Goal: Information Seeking & Learning: Learn about a topic

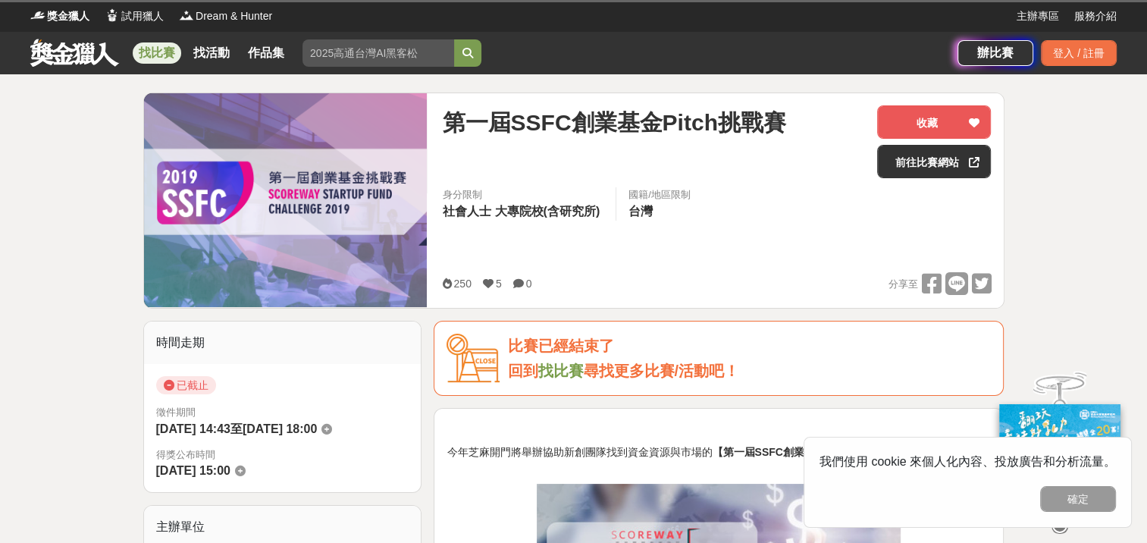
click at [154, 53] on link "找比賽" at bounding box center [157, 52] width 49 height 21
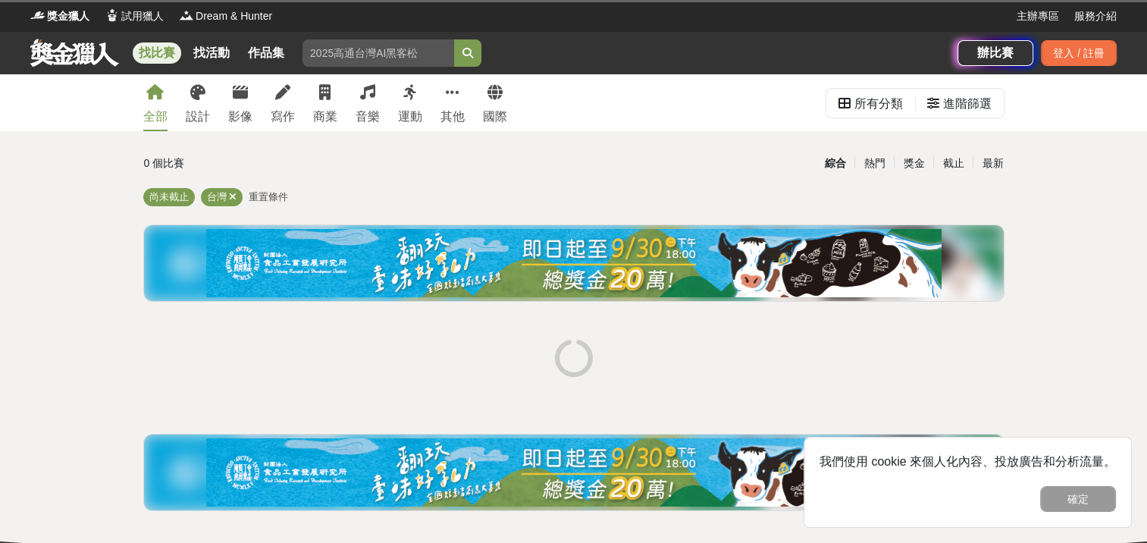
click at [1116, 359] on div "全部 設計 影像 寫作 商業 音樂 運動 其他 國際 所有分類 進階篩選 0 個比賽 綜合 熱門 獎金 截止 最新 尚未截止 台灣 重置條件" at bounding box center [573, 326] width 1147 height 504
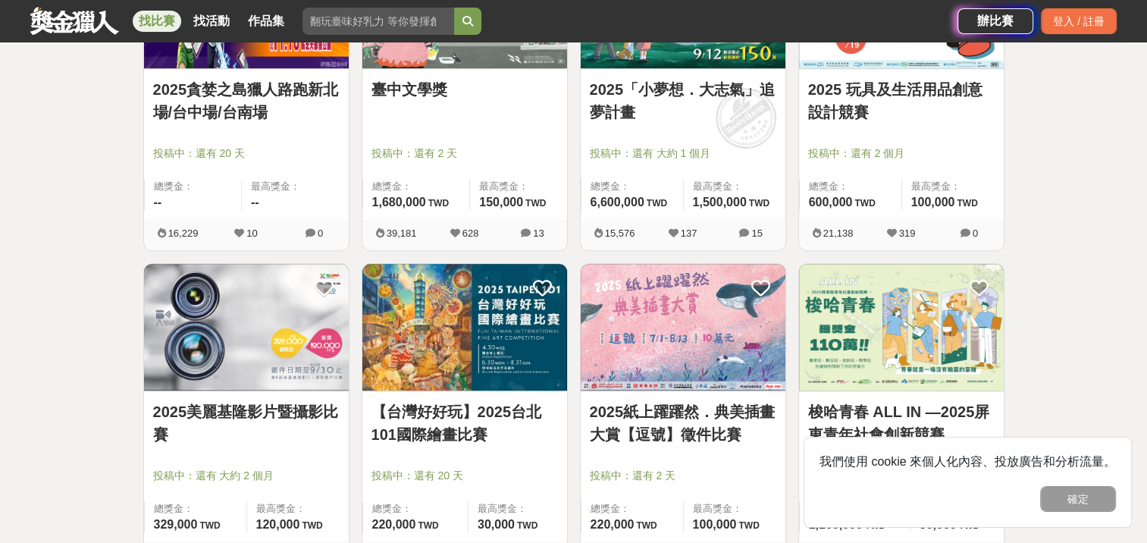
scroll to position [1082, 0]
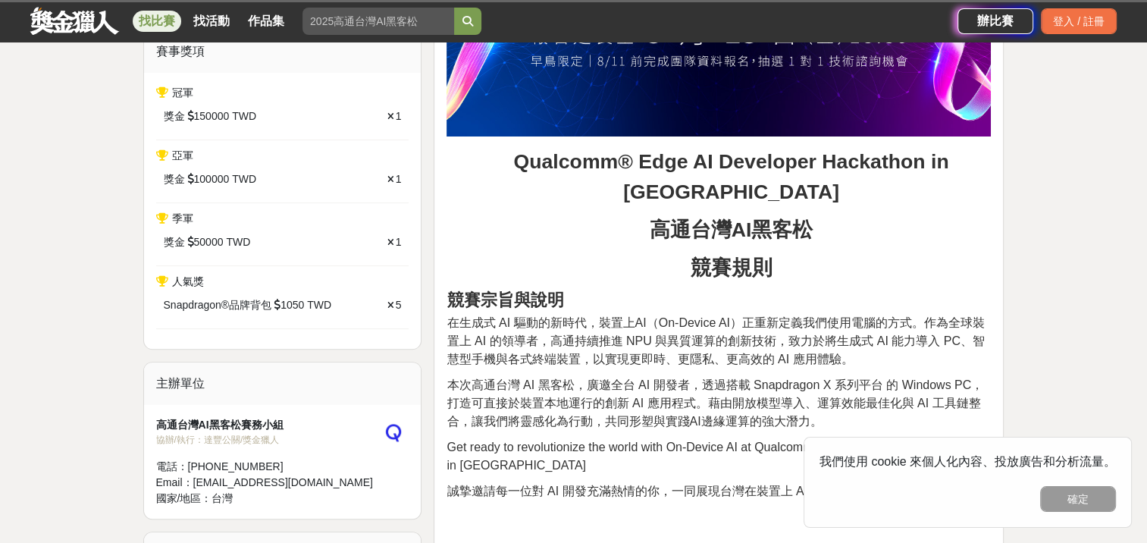
scroll to position [455, 0]
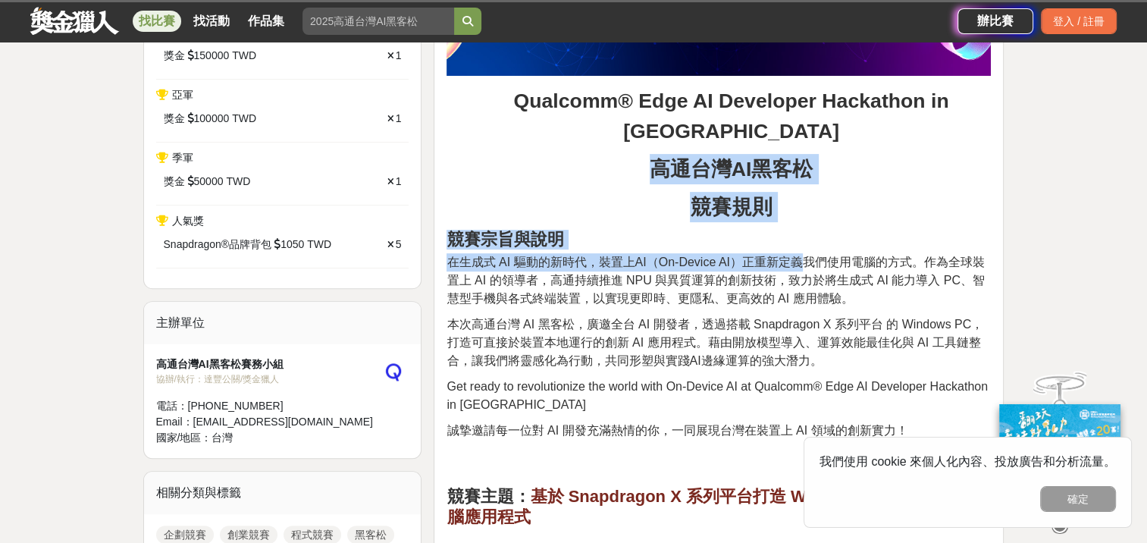
drag, startPoint x: 655, startPoint y: 135, endPoint x: 795, endPoint y: 243, distance: 176.8
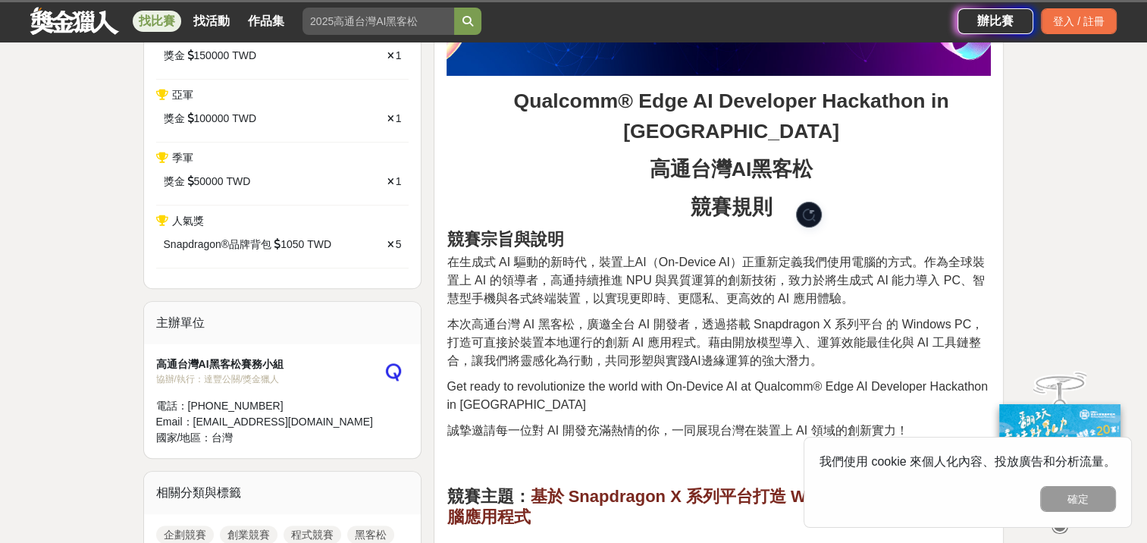
click at [685, 318] on span "本次高通台灣 AI 黑客松，廣邀全台 AI 開發者，透過搭載 Snapdragon X 系列平台 的 Windows PC，打造可直接於裝置本地運行的創新 A…" at bounding box center [715, 342] width 537 height 49
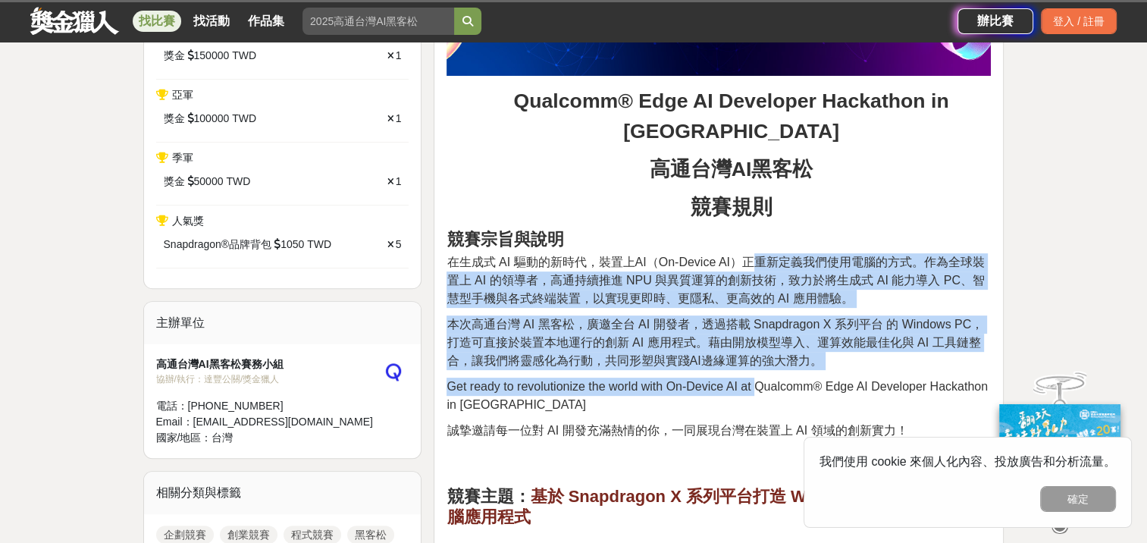
drag, startPoint x: 746, startPoint y: 240, endPoint x: 752, endPoint y: 348, distance: 108.6
click at [751, 380] on span "Get ready to revolutionize the world with On-Device AI at Qualcomm® Edge AI Dev…" at bounding box center [717, 395] width 541 height 31
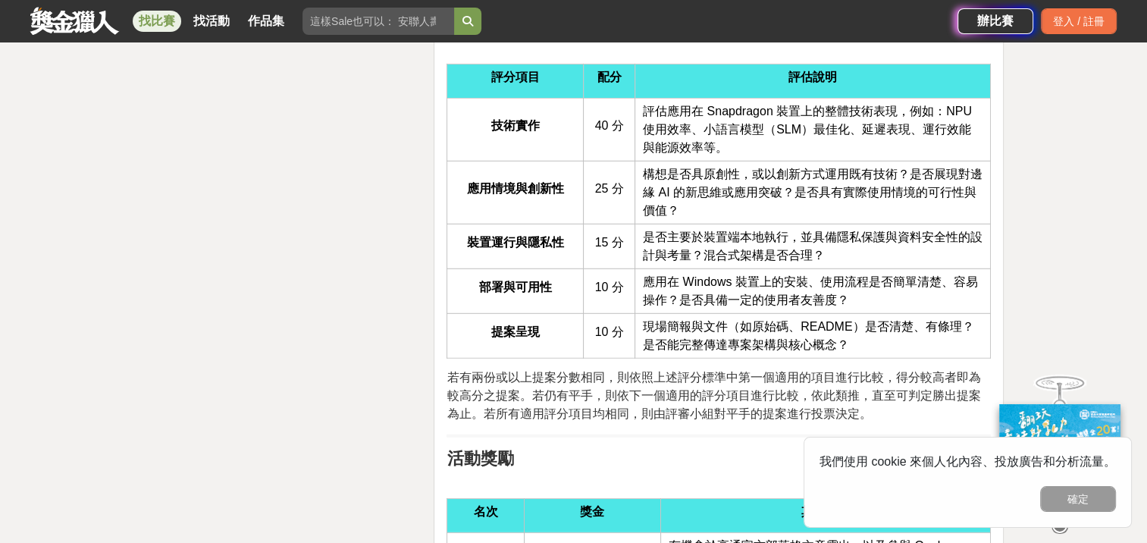
scroll to position [4397, 0]
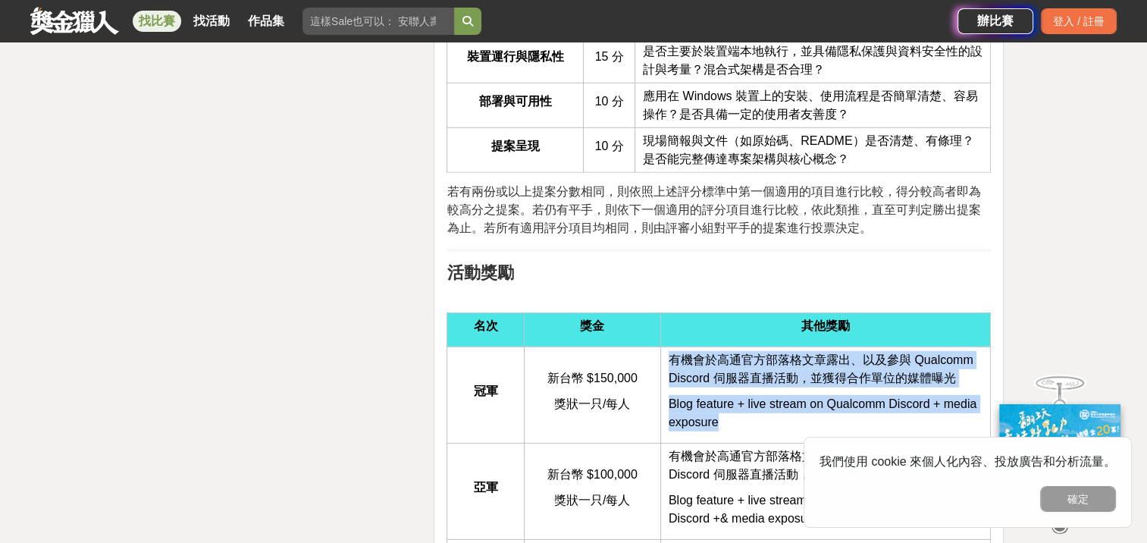
drag, startPoint x: 668, startPoint y: 333, endPoint x: 785, endPoint y: 412, distance: 140.9
click at [785, 412] on td "有機會於高通官方部落格文章露出、以及參與 Qualcomm Discord 伺服器直播活動，並獲得合作單位的媒體曝光 Blog feature + live …" at bounding box center [825, 394] width 331 height 96
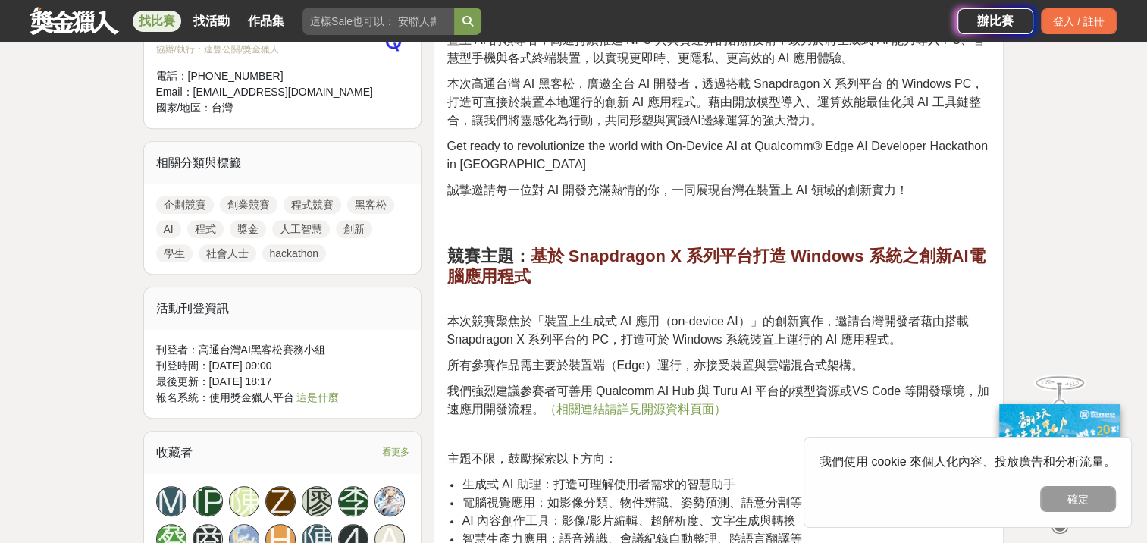
scroll to position [910, 0]
